Goal: Obtain resource: Download file/media

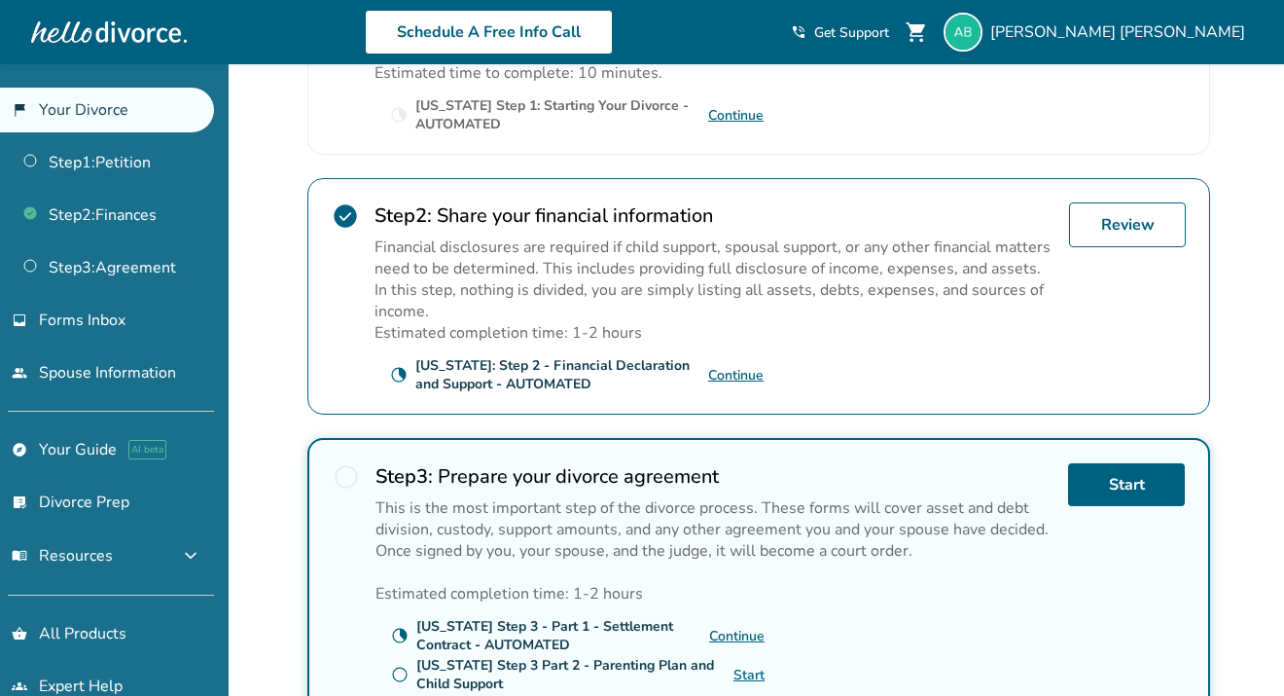
scroll to position [528, 0]
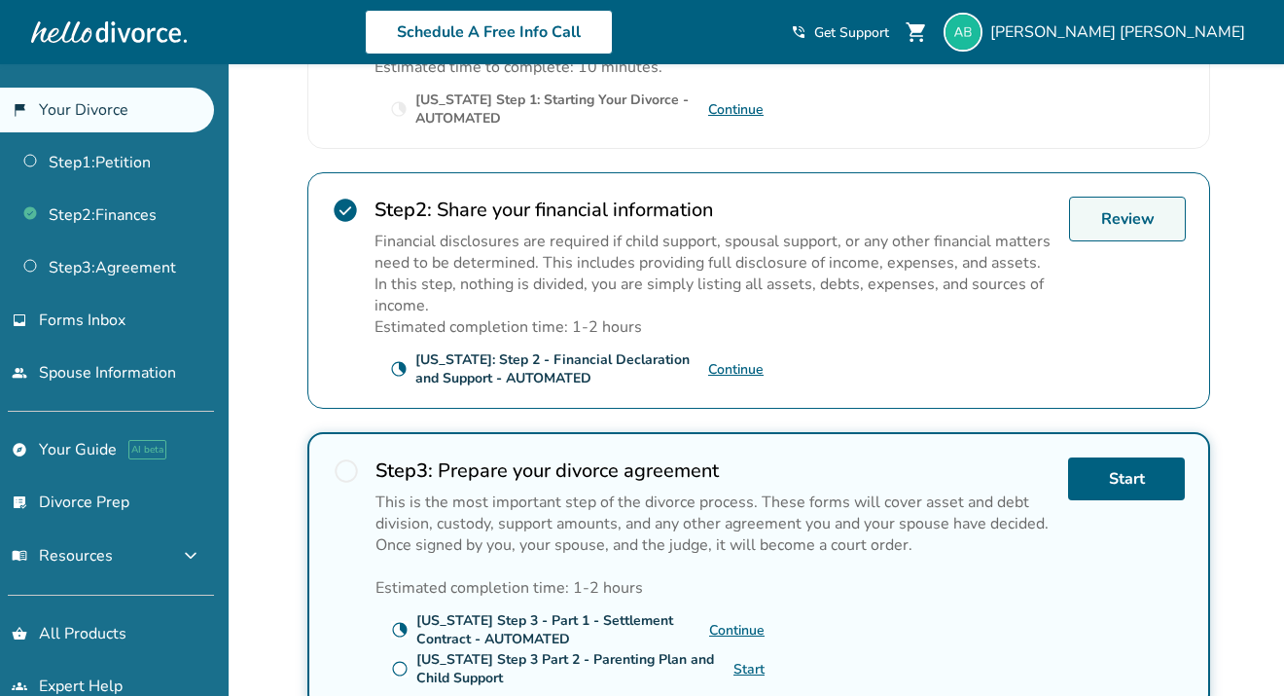
click at [1088, 223] on link "Review" at bounding box center [1127, 219] width 117 height 45
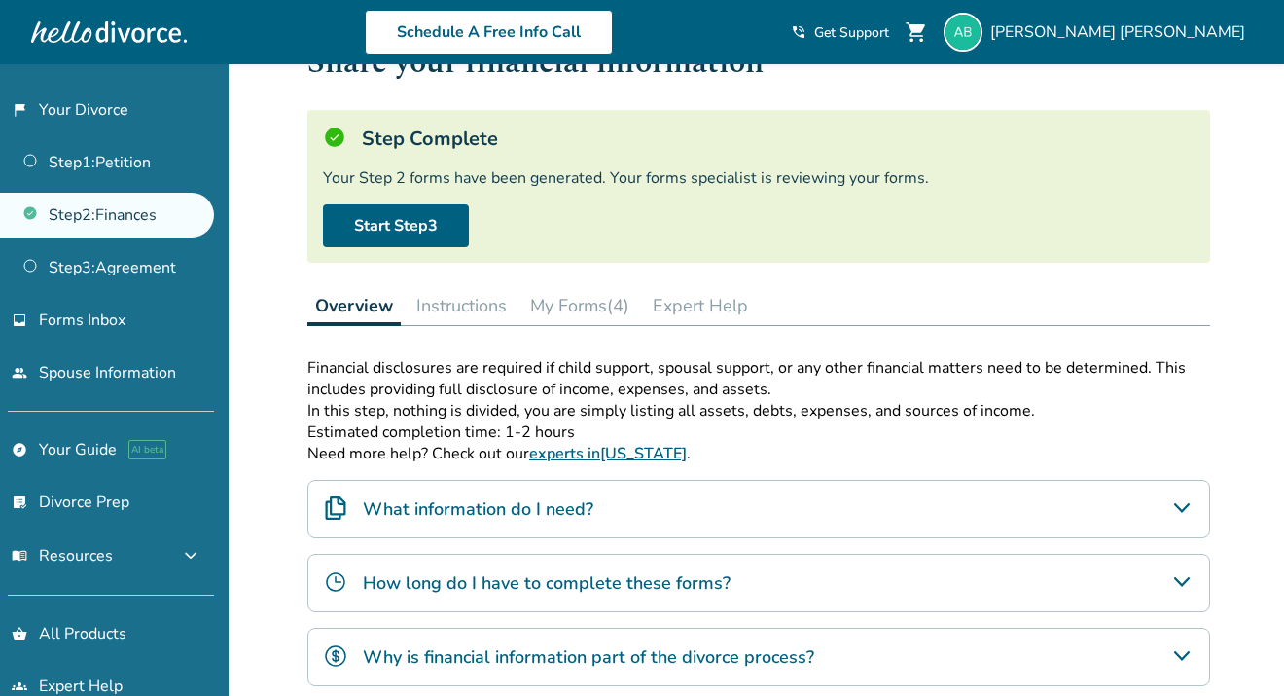
scroll to position [17, 0]
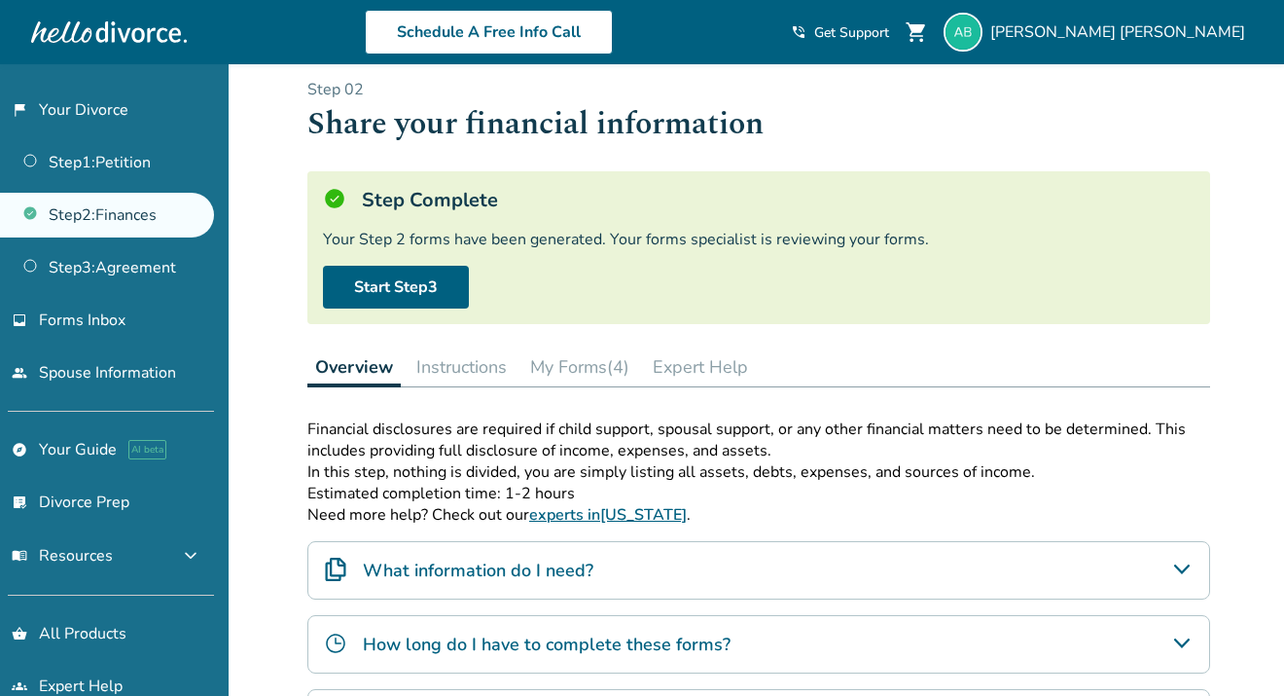
click at [580, 359] on button "My Forms (4)" at bounding box center [580, 366] width 115 height 39
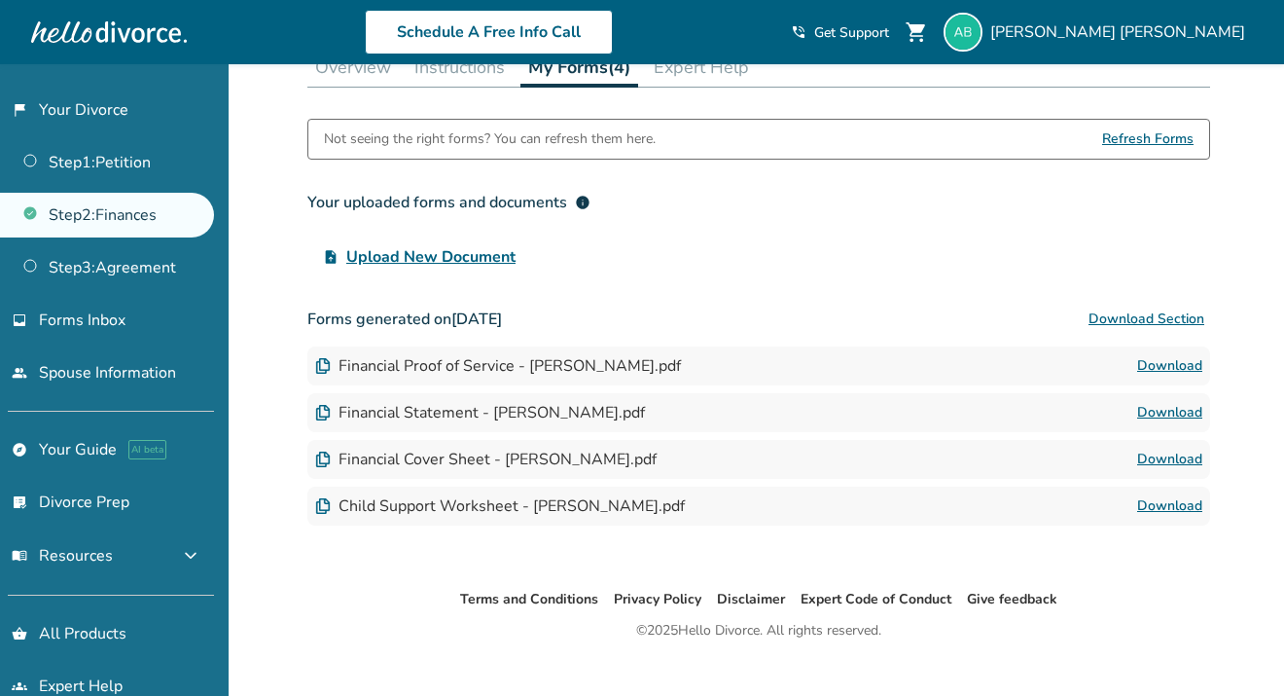
scroll to position [343, 0]
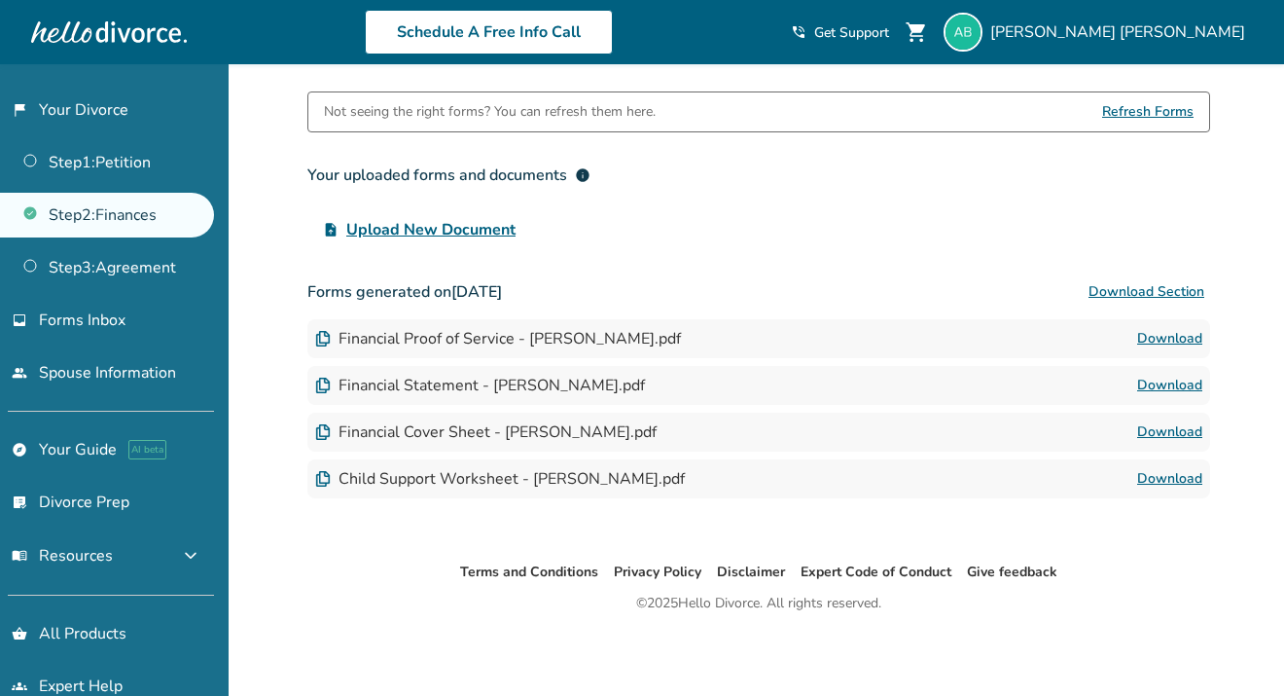
click at [1174, 389] on link "Download" at bounding box center [1169, 385] width 65 height 23
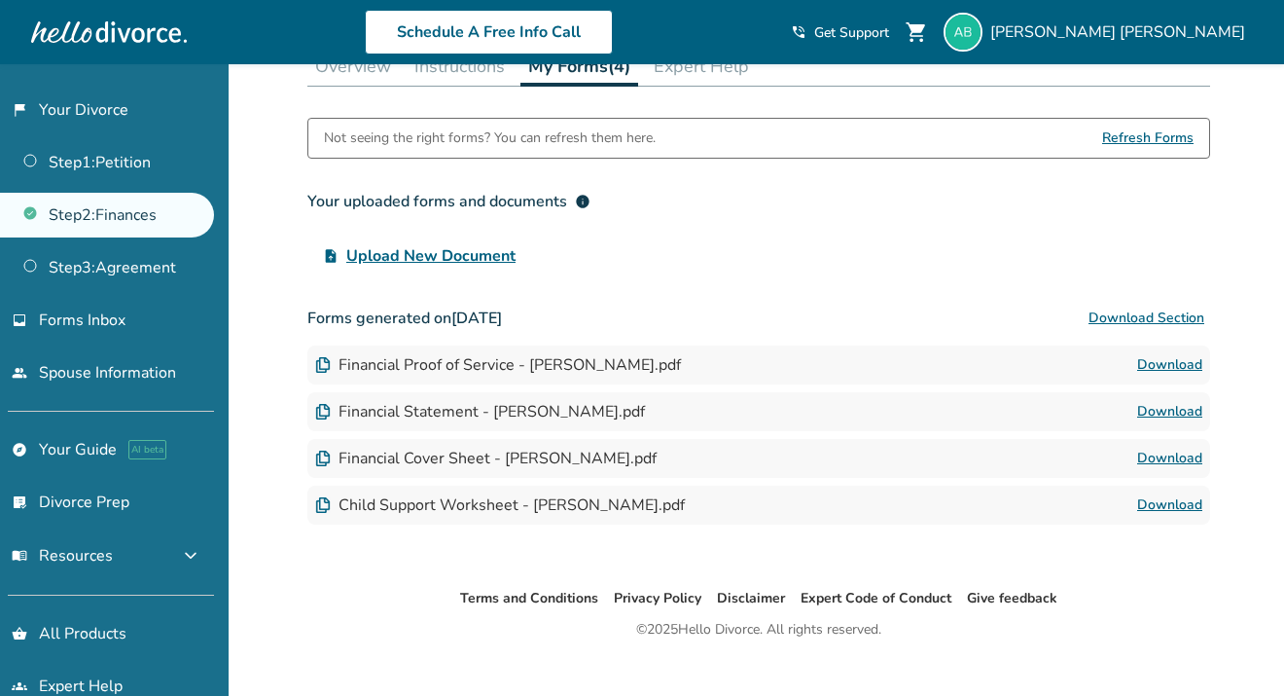
scroll to position [314, 0]
